Goal: Task Accomplishment & Management: Manage account settings

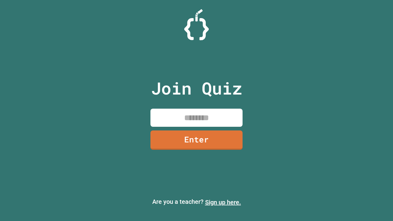
click at [223, 202] on link "Sign up here." at bounding box center [223, 202] width 36 height 7
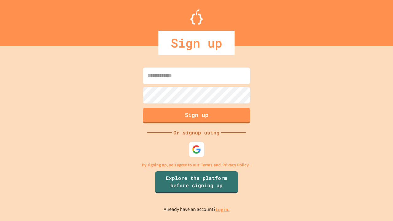
click at [223, 209] on link "Log in." at bounding box center [222, 209] width 14 height 6
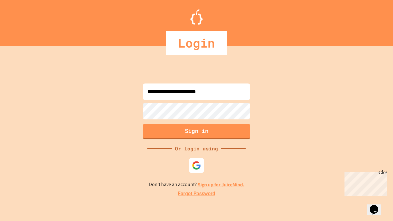
type input "**********"
